Goal: Task Accomplishment & Management: Use online tool/utility

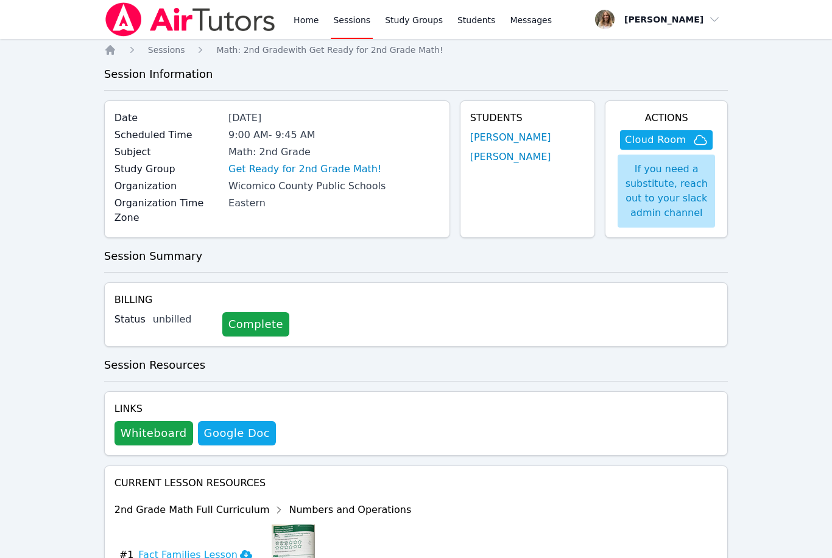
click at [354, 23] on link "Sessions" at bounding box center [352, 19] width 42 height 39
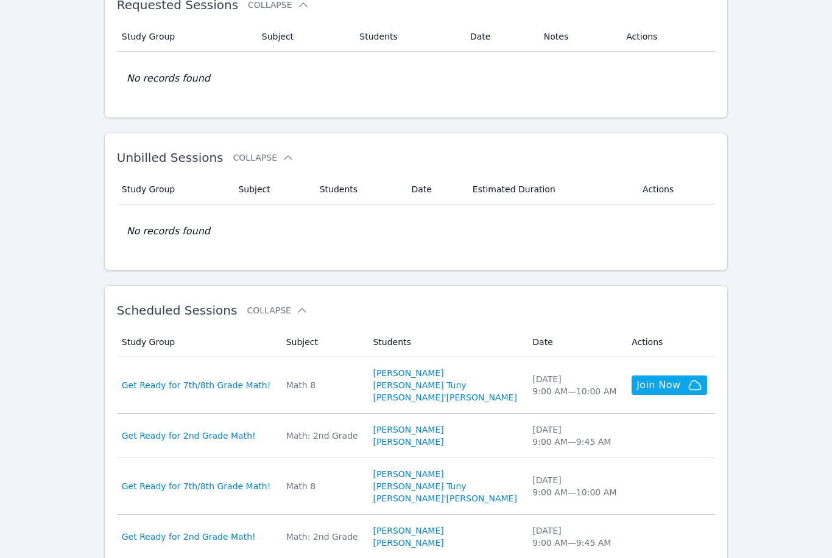
scroll to position [86, 0]
click at [223, 390] on span "Get Ready for 7th/8th Grade Math!" at bounding box center [196, 385] width 149 height 12
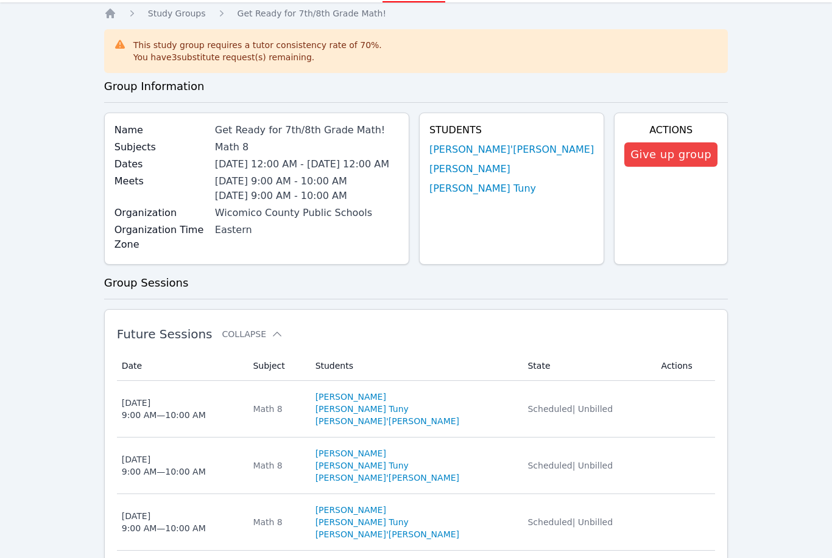
scroll to position [60, 0]
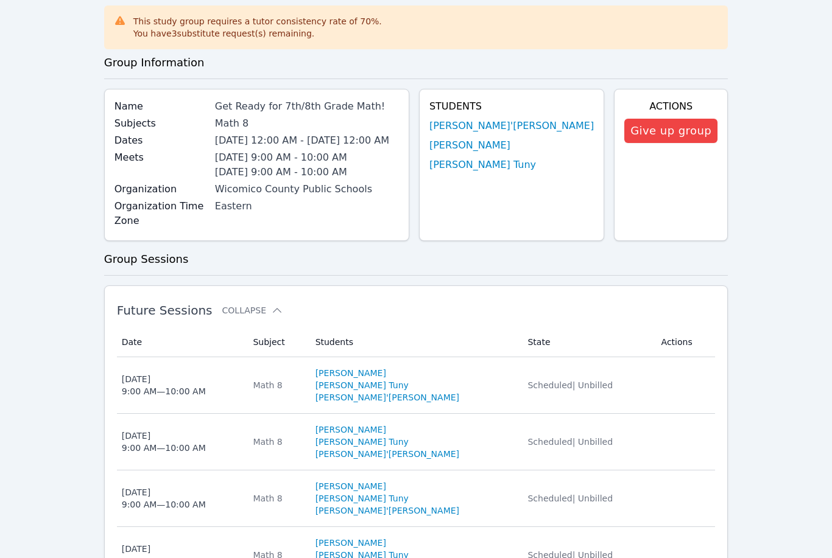
click at [730, 440] on div "Home Sessions Study Groups Students Messages Open user menu [PERSON_NAME] Open …" at bounding box center [416, 422] width 832 height 964
click at [750, 396] on div "Home Sessions Study Groups Students Messages Open user menu [PERSON_NAME] Open …" at bounding box center [416, 422] width 832 height 964
click at [739, 395] on div "Home Sessions Study Groups Students Messages Open user menu [PERSON_NAME] Open …" at bounding box center [416, 422] width 832 height 964
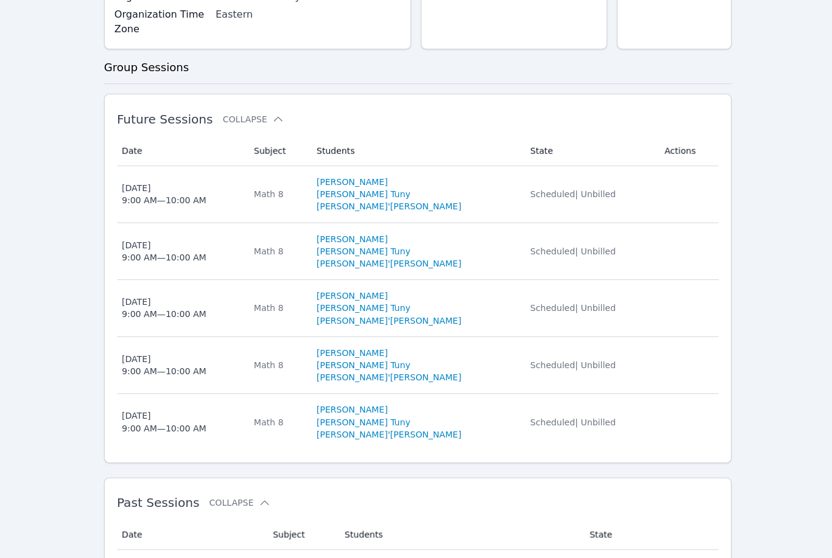
scroll to position [251, 0]
click at [160, 423] on div "[DATE] 9:00 AM — 10:00 AM" at bounding box center [164, 421] width 84 height 24
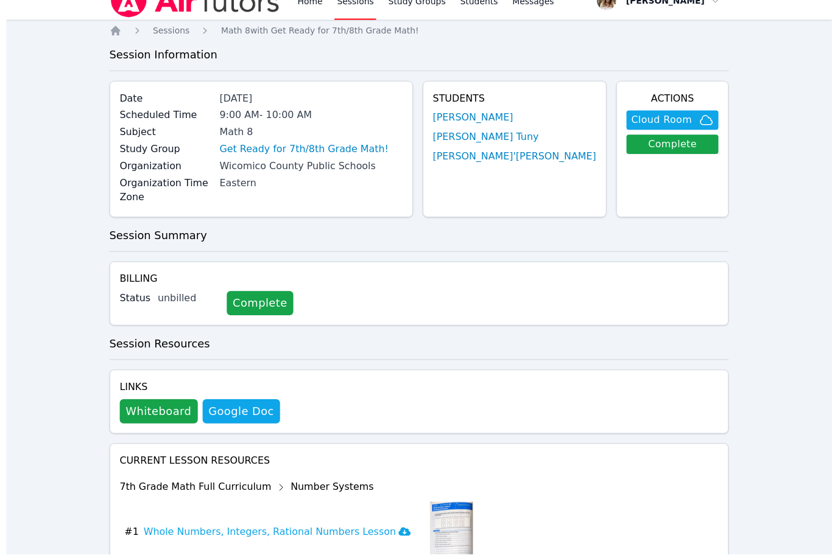
scroll to position [21, 0]
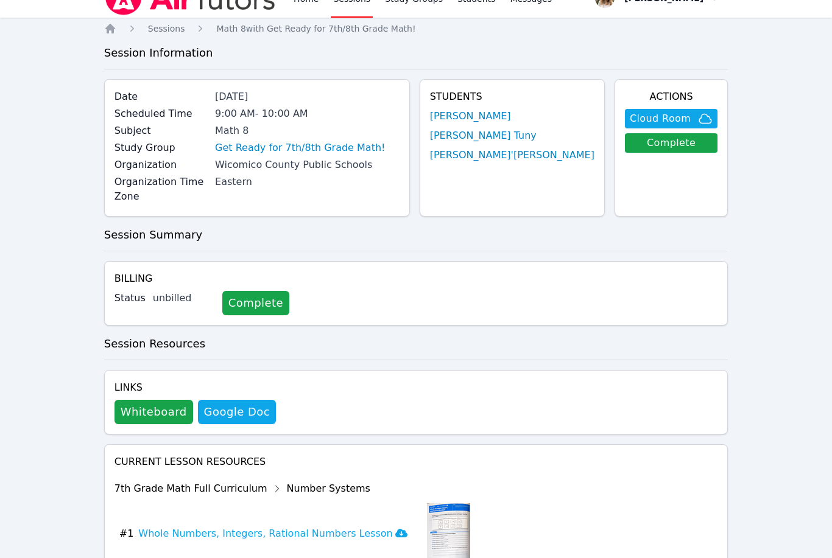
click at [152, 409] on button "Whiteboard" at bounding box center [153, 412] width 79 height 24
